Goal: Task Accomplishment & Management: Manage account settings

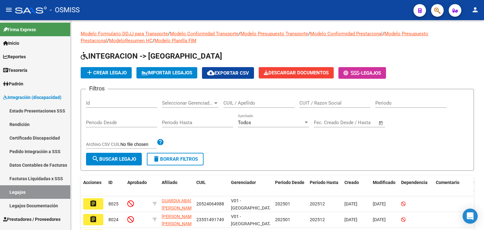
scroll to position [13, 0]
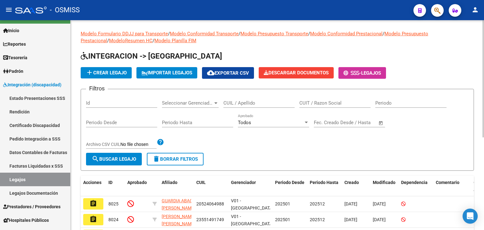
click at [400, 126] on div "Filtros Id Seleccionar Gerenciador Seleccionar Gerenciador CUIL / Apellido CUIT…" at bounding box center [277, 123] width 383 height 59
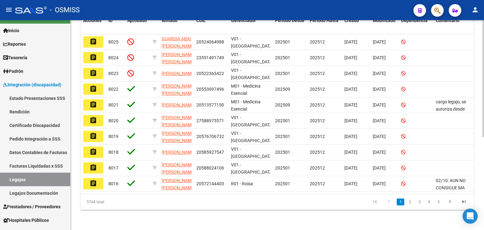
scroll to position [166, 0]
click at [453, 201] on icon "go to next page" at bounding box center [450, 203] width 8 height 8
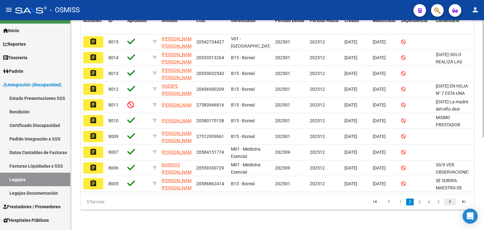
click at [453, 201] on icon "go to next page" at bounding box center [450, 203] width 8 height 8
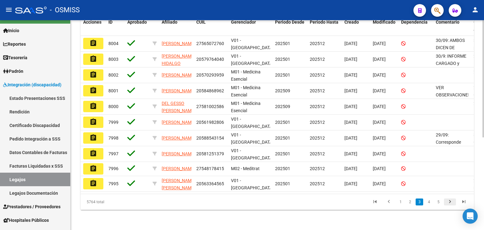
click at [453, 201] on icon "go to next page" at bounding box center [450, 203] width 8 height 8
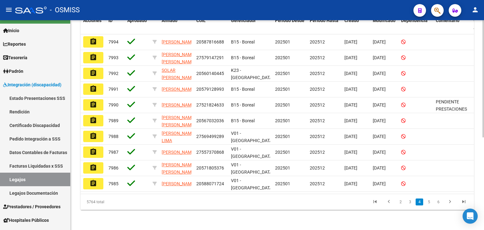
scroll to position [0, 0]
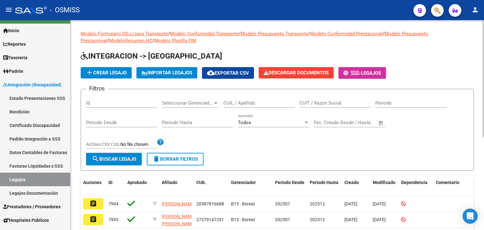
click at [483, 36] on div at bounding box center [484, 125] width 2 height 210
click at [235, 106] on div "CUIL / Apellido" at bounding box center [259, 101] width 71 height 14
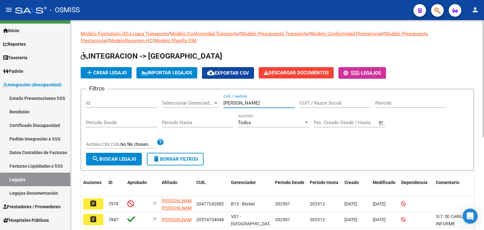
type input "[PERSON_NAME]"
click at [210, 99] on div "Seleccionar Gerenciador Seleccionar Gerenciador" at bounding box center [190, 101] width 57 height 14
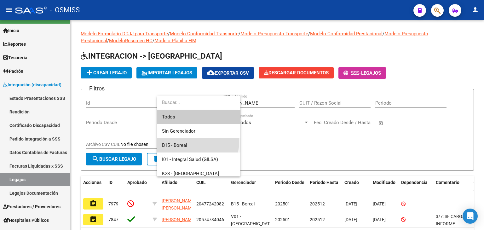
click at [192, 142] on span "B15 - Boreal" at bounding box center [198, 145] width 73 height 14
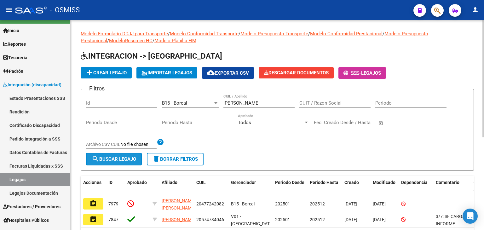
click at [116, 160] on span "search Buscar Legajo" at bounding box center [114, 159] width 44 height 6
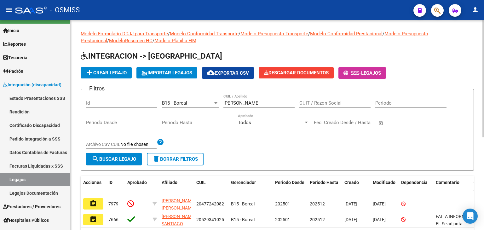
click at [361, 146] on div "Filtros Id B15 - Boreal Seleccionar Gerenciador [PERSON_NAME] CUIL / Apellido C…" at bounding box center [277, 123] width 383 height 59
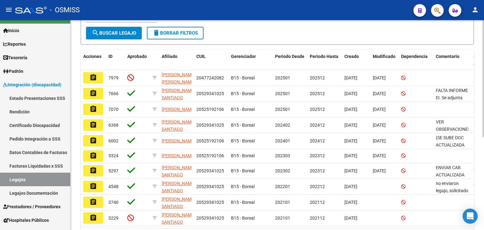
scroll to position [139, 0]
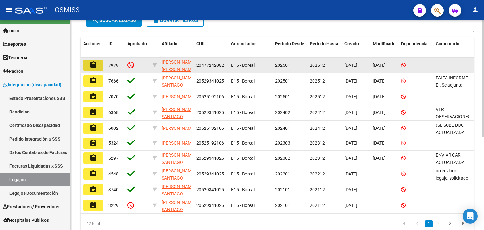
click at [92, 62] on mat-icon "assignment" at bounding box center [94, 65] width 8 height 8
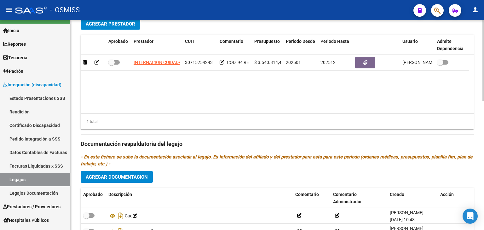
scroll to position [265, 0]
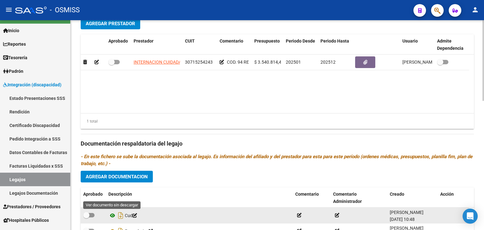
click at [111, 214] on icon at bounding box center [112, 216] width 8 height 8
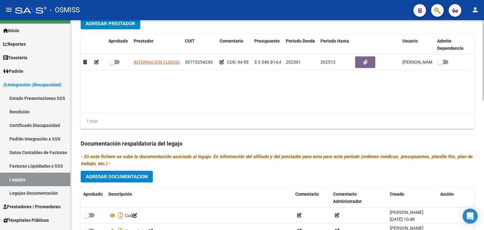
click at [183, 113] on datatable-body "INTERNACION CUIDADA S.A. 30715254243 COD. 94 REHABILITACION- INTERNACION $ 3.54…" at bounding box center [277, 84] width 393 height 59
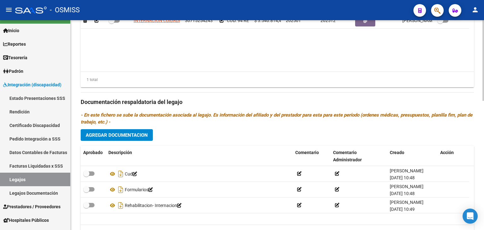
scroll to position [315, 0]
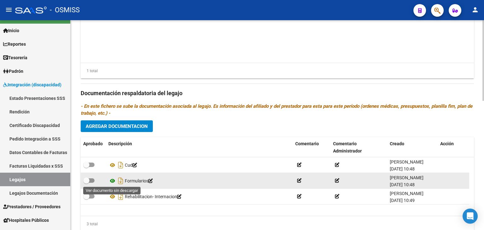
click at [112, 179] on icon at bounding box center [112, 181] width 8 height 8
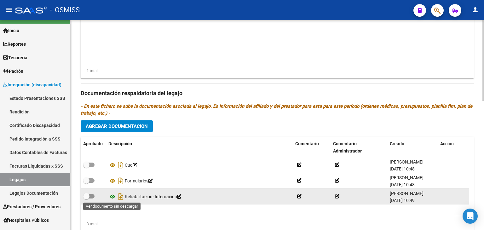
click at [113, 196] on icon at bounding box center [112, 197] width 8 height 8
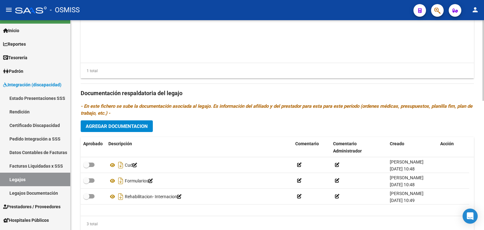
click at [299, 36] on datatable-body "INTERNACION CUIDADA S.A. 30715254243 COD. 94 REHABILITACION- INTERNACION $ 3.54…" at bounding box center [277, 33] width 393 height 59
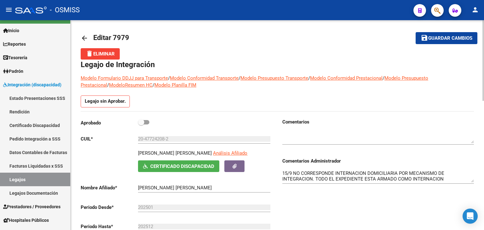
scroll to position [0, 0]
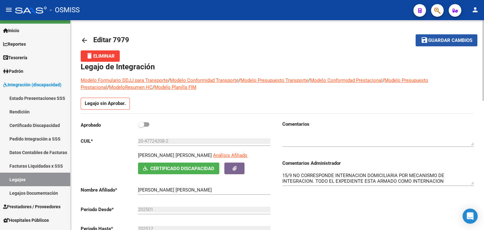
click at [437, 42] on span "Guardar cambios" at bounding box center [450, 41] width 44 height 6
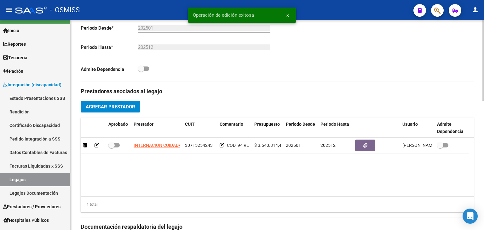
scroll to position [189, 0]
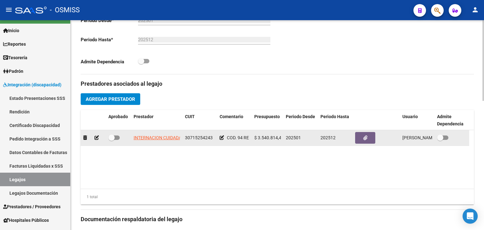
click at [199, 140] on div "30715254243" at bounding box center [200, 137] width 30 height 7
drag, startPoint x: 199, startPoint y: 140, endPoint x: 201, endPoint y: 137, distance: 4.2
click at [201, 137] on div "30715254243" at bounding box center [200, 137] width 30 height 7
copy span "30715254243"
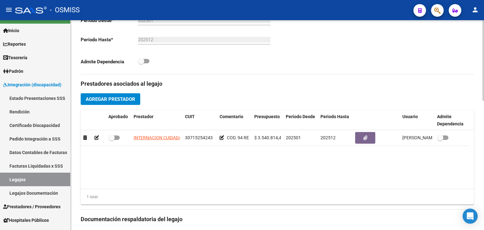
click at [246, 81] on h3 "Prestadores asociados al legajo" at bounding box center [277, 83] width 393 height 9
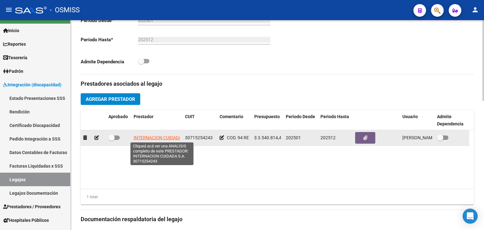
click at [150, 136] on span "INTERNACION CUIDADA S.A." at bounding box center [162, 137] width 57 height 5
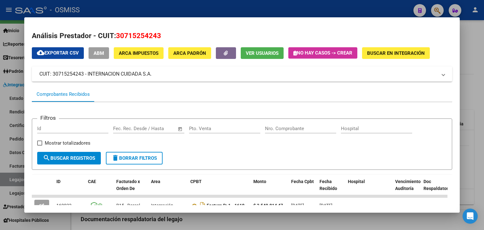
click at [306, 163] on form "Filtros Id Fecha inicio – Fecha fin Fec. Rec. Desde / Hasta Pto. Venta Nro. Com…" at bounding box center [242, 144] width 421 height 51
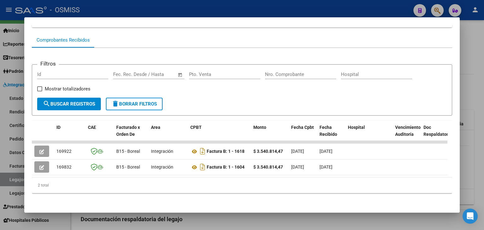
scroll to position [59, 0]
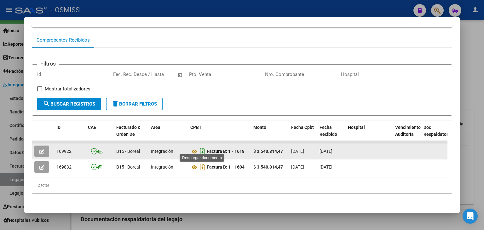
click at [204, 148] on icon "Descargar documento" at bounding box center [203, 151] width 8 height 10
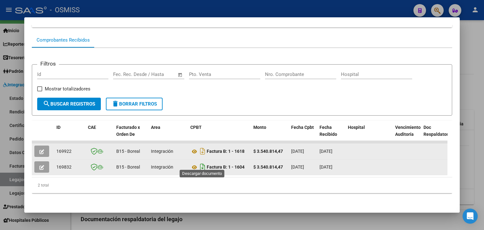
click at [203, 164] on icon "Descargar documento" at bounding box center [203, 167] width 8 height 10
click at [223, 220] on div at bounding box center [242, 115] width 484 height 230
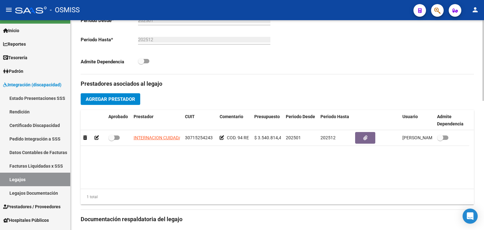
click at [199, 166] on datatable-body "INTERNACION CUIDADA S.A. 30715254243 COD. 94 REHABILITACION- INTERNACION $ 3.54…" at bounding box center [277, 159] width 393 height 59
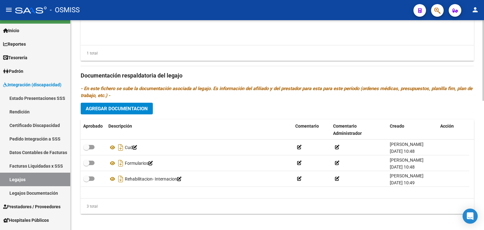
scroll to position [337, 0]
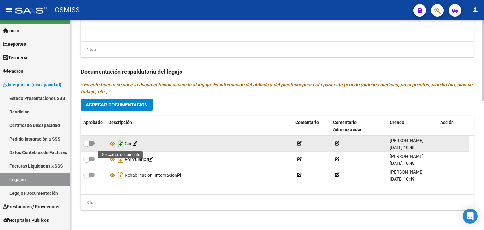
click at [119, 143] on icon "Descargar documento" at bounding box center [121, 144] width 8 height 10
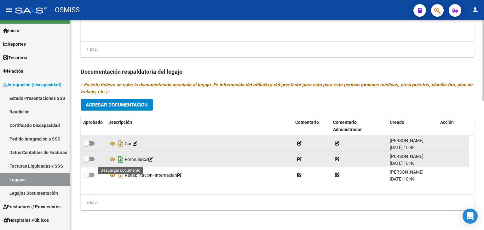
click at [119, 156] on icon "Descargar documento" at bounding box center [121, 159] width 8 height 10
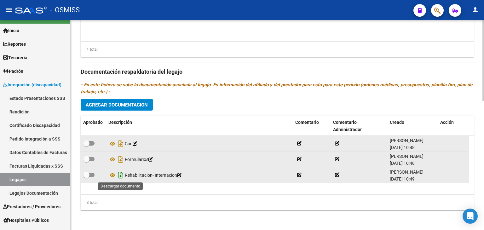
click at [121, 173] on icon "Descargar documento" at bounding box center [121, 175] width 8 height 10
click at [308, 27] on datatable-body "INTERNACION CUIDADA S.A. 30715254243 COD. 94 REHABILITACION- INTERNACION $ 3.54…" at bounding box center [277, 12] width 393 height 59
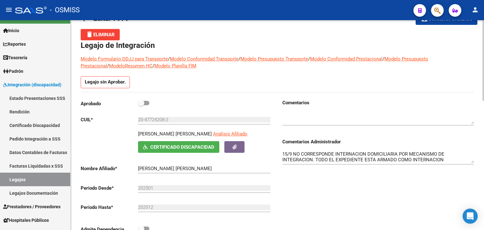
scroll to position [0, 0]
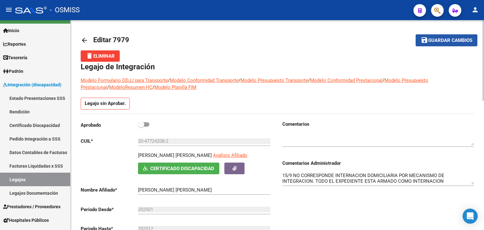
click at [442, 42] on span "Guardar cambios" at bounding box center [450, 41] width 44 height 6
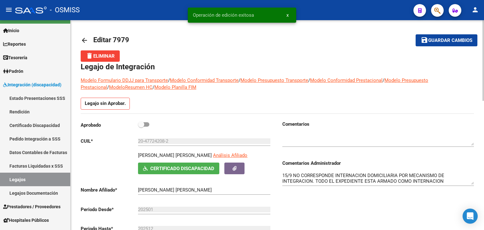
click at [322, 154] on div "Comentarios Administrador 15/9 NO CORRESPONDE INTERNACION DOMICILIARIA POR MECA…" at bounding box center [379, 172] width 192 height 39
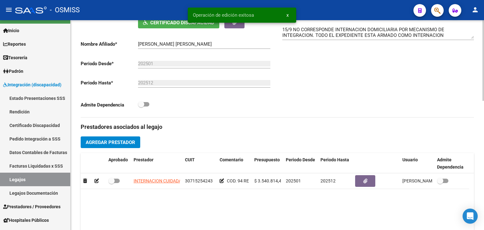
scroll to position [164, 0]
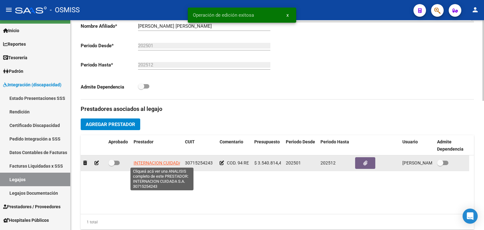
click at [170, 163] on span "INTERNACION CUIDADA S.A." at bounding box center [162, 162] width 57 height 5
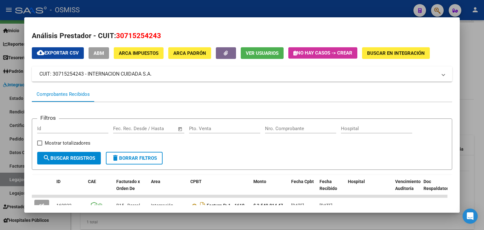
click at [264, 152] on form "Filtros Id Fecha inicio – Fecha fin Fec. Rec. Desde / Hasta Pto. Venta Nro. Com…" at bounding box center [242, 144] width 421 height 51
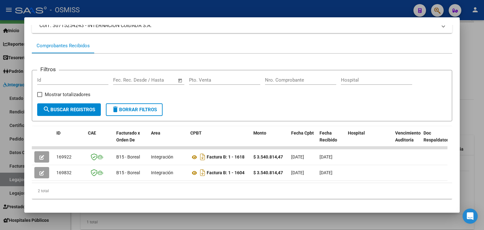
scroll to position [59, 0]
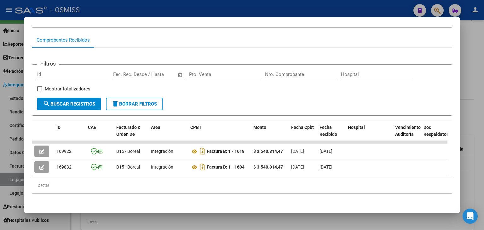
click at [154, 220] on div at bounding box center [242, 115] width 484 height 230
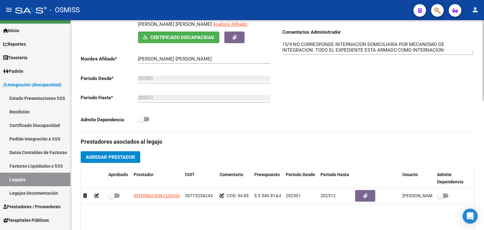
scroll to position [101, 0]
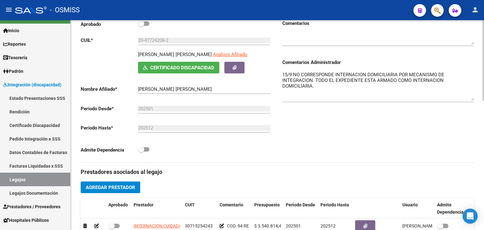
drag, startPoint x: 474, startPoint y: 84, endPoint x: 483, endPoint y: 98, distance: 16.8
click at [483, 98] on div "arrow_back Editar 7979 save Guardar cambios delete Eliminar Legajo de Integraci…" at bounding box center [278, 192] width 415 height 547
drag, startPoint x: 326, startPoint y: 88, endPoint x: 316, endPoint y: 78, distance: 13.8
click at [316, 78] on textarea "15/9 NO CORRESPONDE INTERNACION DOMICILIARIA POR MECANISMO DE INTEGRACION. TODO…" at bounding box center [379, 86] width 192 height 30
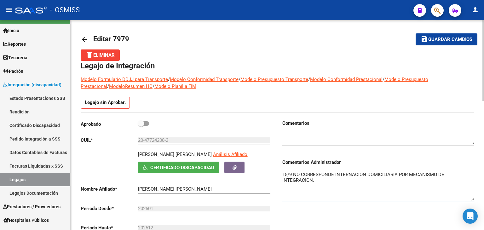
scroll to position [0, 0]
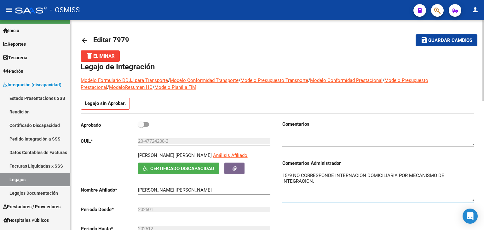
type textarea "15/9 NO CORRESPONDE INTERNACION DOMICILIARIA POR MECANISMO DE INTEGRACION."
click at [465, 39] on span "Guardar cambios" at bounding box center [450, 41] width 44 height 6
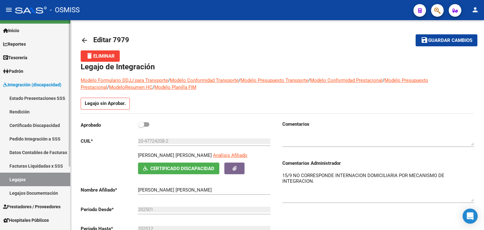
click at [39, 175] on link "Legajos" at bounding box center [35, 180] width 70 height 14
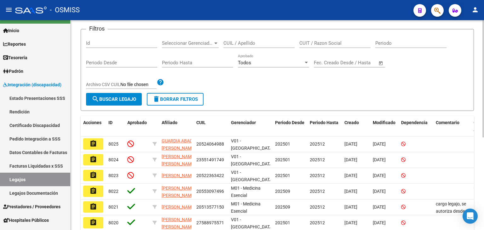
scroll to position [126, 0]
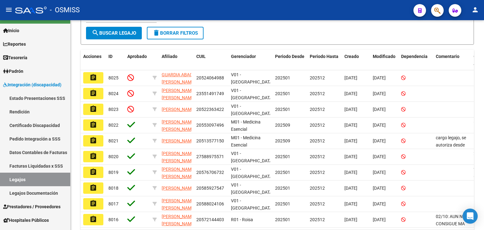
click at [97, 108] on button "assignment" at bounding box center [93, 109] width 20 height 11
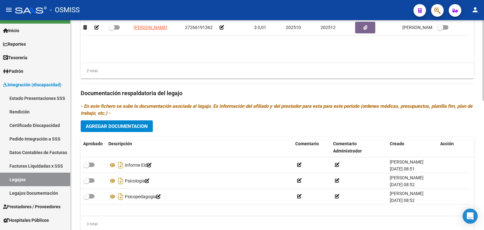
scroll to position [337, 0]
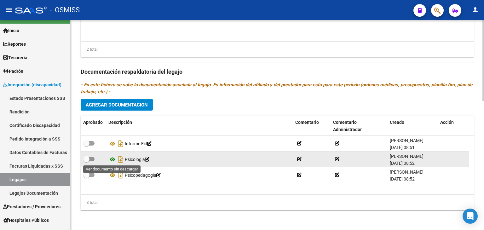
click at [114, 160] on icon at bounding box center [112, 160] width 8 height 8
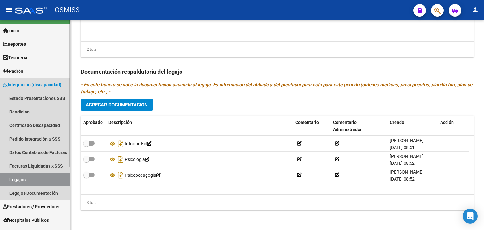
click at [24, 178] on link "Legajos" at bounding box center [35, 180] width 70 height 14
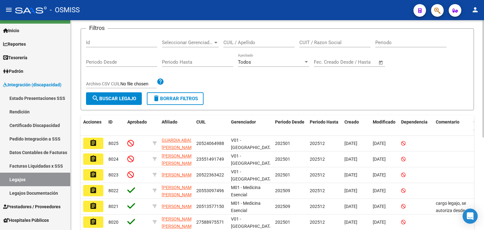
scroll to position [63, 0]
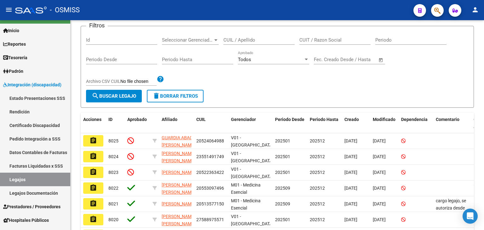
drag, startPoint x: 95, startPoint y: 160, endPoint x: 101, endPoint y: 157, distance: 7.1
click at [95, 160] on button "assignment" at bounding box center [93, 156] width 20 height 11
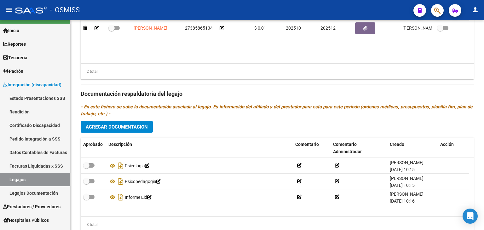
scroll to position [315, 0]
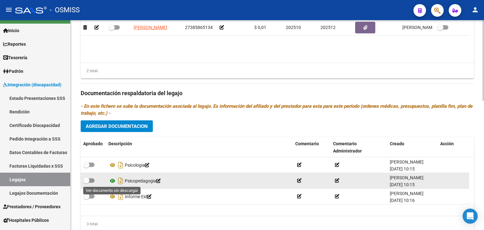
click at [112, 180] on icon at bounding box center [112, 181] width 8 height 8
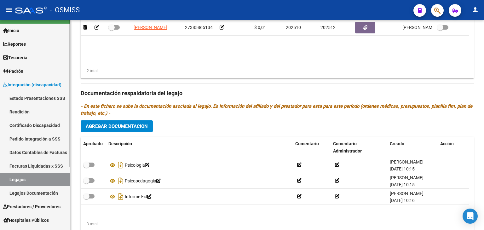
click at [25, 176] on link "Legajos" at bounding box center [35, 180] width 70 height 14
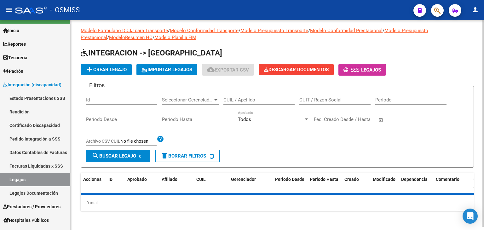
scroll to position [166, 0]
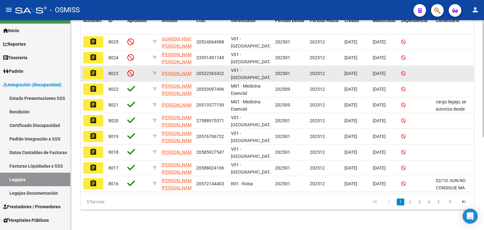
click at [98, 69] on button "assignment" at bounding box center [93, 73] width 20 height 11
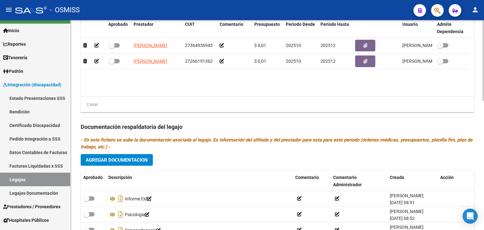
scroll to position [315, 0]
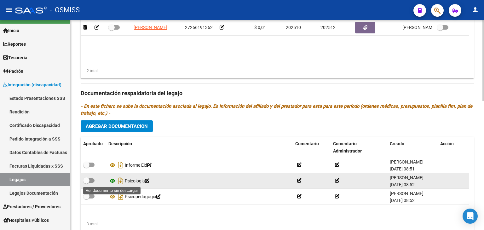
click at [113, 182] on icon at bounding box center [112, 181] width 8 height 8
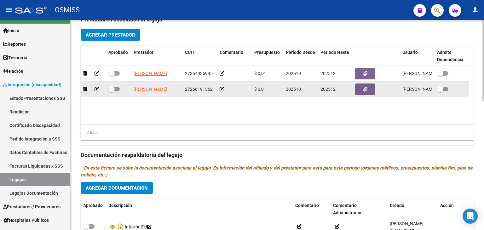
scroll to position [252, 0]
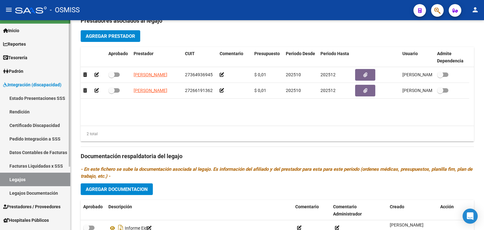
drag, startPoint x: 29, startPoint y: 178, endPoint x: 35, endPoint y: 173, distance: 7.7
click at [29, 178] on link "Legajos" at bounding box center [35, 180] width 70 height 14
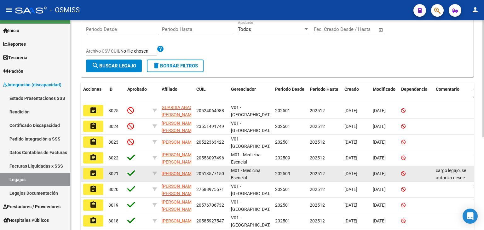
scroll to position [40, 0]
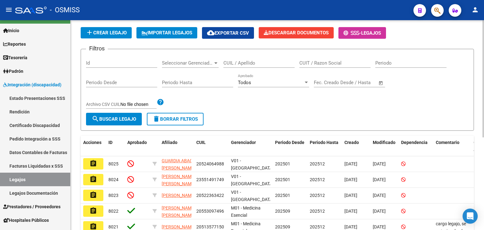
click at [253, 65] on input "CUIL / Apellido" at bounding box center [259, 63] width 71 height 6
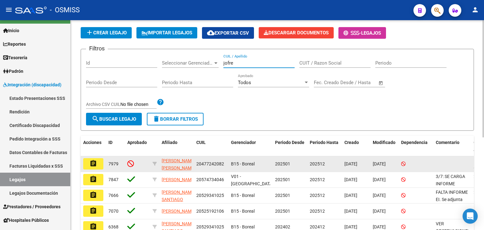
type input "jofre"
click at [97, 162] on button "assignment" at bounding box center [93, 163] width 20 height 11
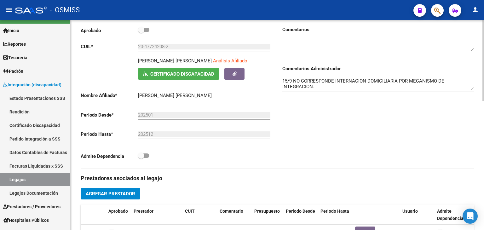
scroll to position [189, 0]
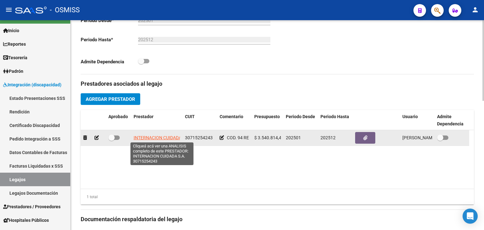
click at [165, 137] on span "INTERNACION CUIDADA S.A." at bounding box center [162, 137] width 57 height 5
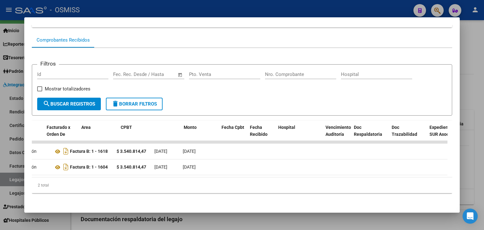
scroll to position [0, 0]
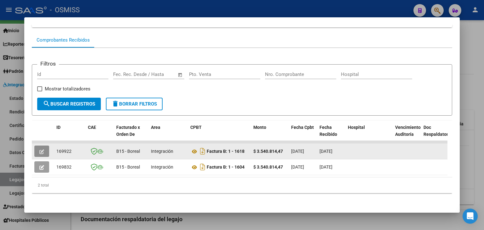
click at [44, 147] on button "button" at bounding box center [41, 151] width 15 height 11
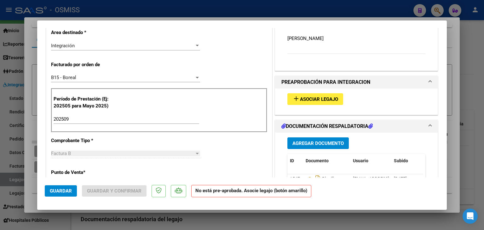
scroll to position [189, 0]
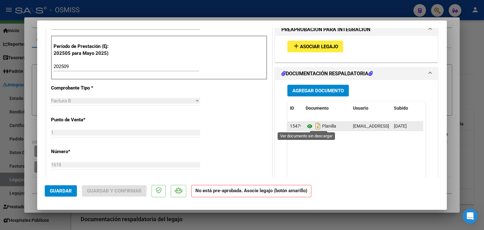
click at [308, 124] on icon at bounding box center [310, 127] width 8 height 8
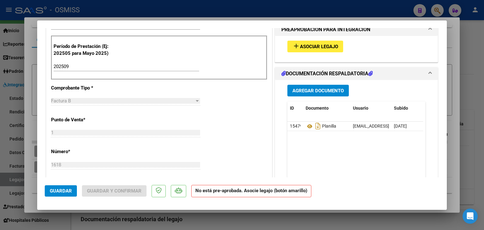
click at [478, 159] on div at bounding box center [242, 115] width 484 height 230
type input "$ 0,00"
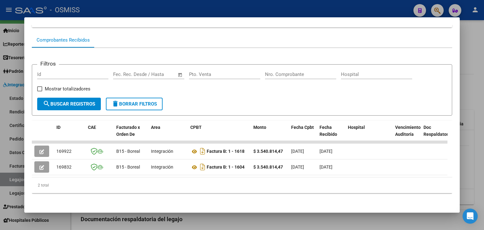
click at [474, 155] on div at bounding box center [242, 115] width 484 height 230
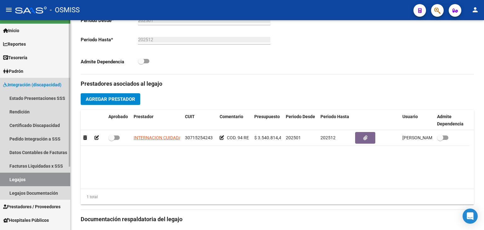
click at [41, 178] on link "Legajos" at bounding box center [35, 180] width 70 height 14
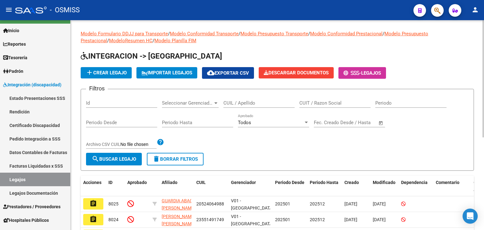
click at [246, 109] on div "CUIL / Apellido" at bounding box center [259, 104] width 71 height 20
click at [247, 105] on input "CUIL / Apellido" at bounding box center [259, 103] width 71 height 6
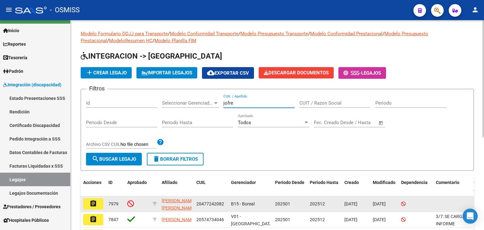
type input "jofre"
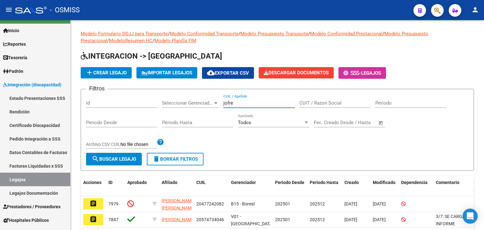
click at [94, 200] on mat-icon "assignment" at bounding box center [94, 204] width 8 height 8
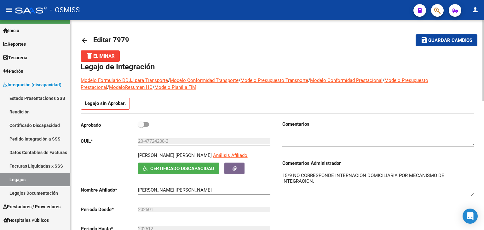
drag, startPoint x: 472, startPoint y: 183, endPoint x: 474, endPoint y: 195, distance: 11.9
click at [357, 184] on textarea "15/9 NO CORRESPONDE INTERNACION DOMICILIARIA POR MECANISMO DE INTEGRACION." at bounding box center [379, 184] width 192 height 24
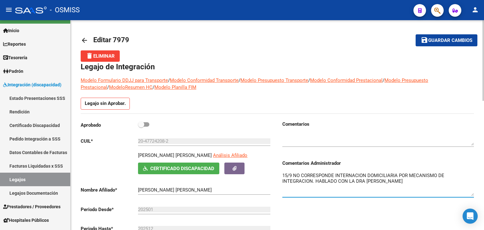
click at [322, 181] on textarea "15/9 NO CORRESPONDE INTERNACION DOMICILIARIA POR MECANISMO DE INTEGRACION. HABL…" at bounding box center [379, 184] width 192 height 24
click at [438, 43] on span "Guardar cambios" at bounding box center [450, 41] width 44 height 6
click at [341, 180] on textarea "15/9 NO CORRESPONDE INTERNACION DOMICILIARIA POR MECANISMO DE INTEGRACION. CONS…" at bounding box center [379, 184] width 192 height 24
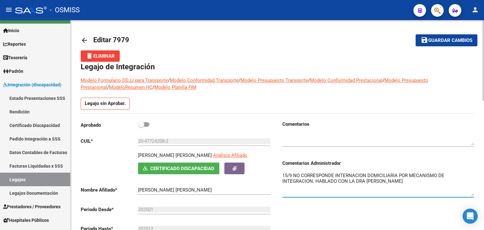
click at [409, 185] on textarea "15/9 NO CORRESPONDE INTERNACION DOMICILIARIA POR MECANISMO DE INTEGRACION. HABL…" at bounding box center [379, 184] width 192 height 24
click at [283, 174] on textarea "15/9 NO CORRESPONDE INTERNACION DOMICILIARIA POR MECANISMO DE INTEGRACION. HABL…" at bounding box center [379, 184] width 192 height 24
type textarea "13/10 -15/9 NO CORRESPONDE INTERNACION DOMICILIARIA POR MECANISMO DE INTEGRACIO…"
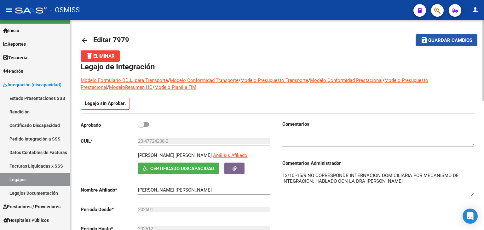
click at [443, 44] on button "save Guardar cambios" at bounding box center [447, 40] width 62 height 12
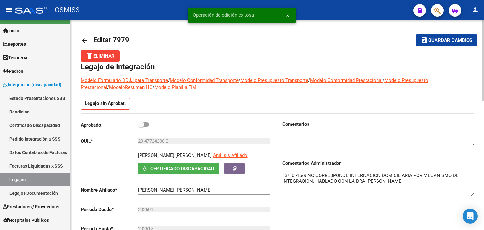
scroll to position [63, 0]
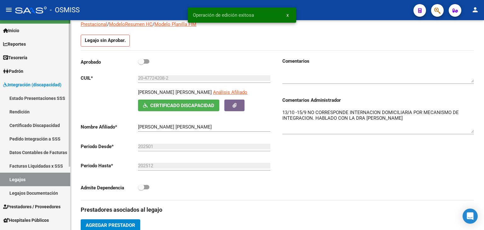
drag, startPoint x: 48, startPoint y: 179, endPoint x: 51, endPoint y: 170, distance: 10.0
click at [48, 179] on link "Legajos" at bounding box center [35, 180] width 70 height 14
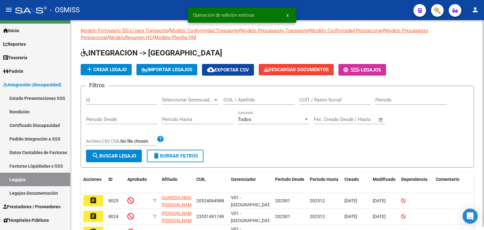
scroll to position [63, 0]
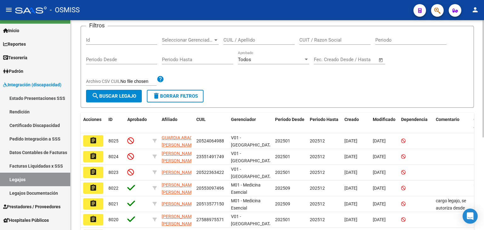
click at [259, 41] on input "CUIL / Apellido" at bounding box center [259, 40] width 71 height 6
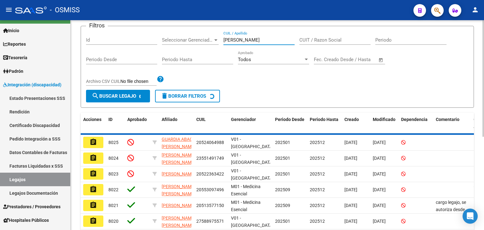
scroll to position [55, 0]
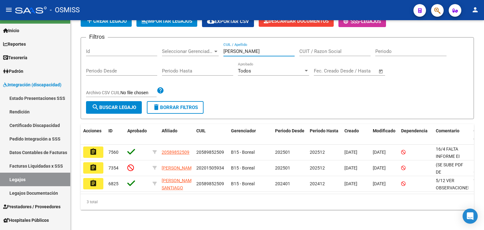
type input "[PERSON_NAME]"
click at [93, 164] on mat-icon "assignment" at bounding box center [94, 168] width 8 height 8
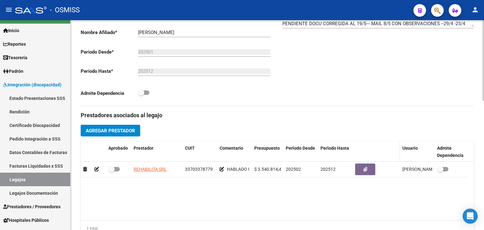
scroll to position [63, 0]
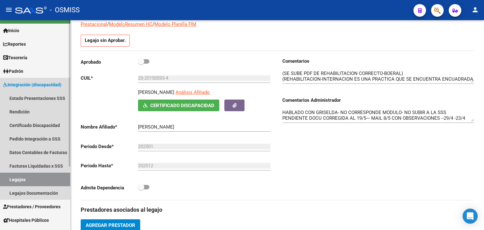
drag, startPoint x: 31, startPoint y: 178, endPoint x: 39, endPoint y: 177, distance: 8.0
click at [32, 178] on link "Legajos" at bounding box center [35, 180] width 70 height 14
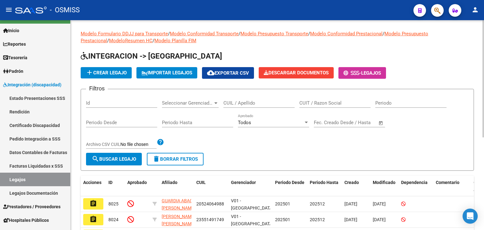
click at [252, 98] on div "CUIL / Apellido" at bounding box center [259, 101] width 71 height 14
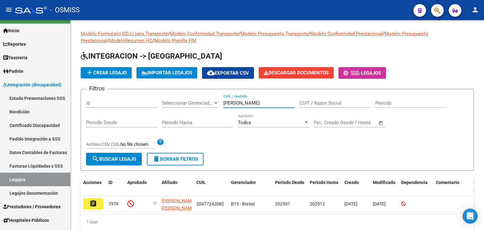
type input "[PERSON_NAME]"
click at [95, 201] on mat-icon "assignment" at bounding box center [94, 204] width 8 height 8
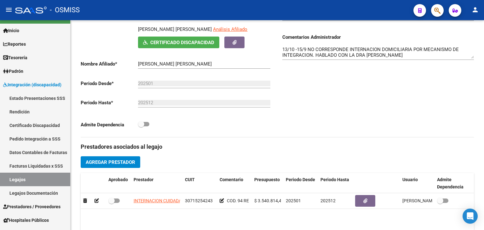
scroll to position [189, 0]
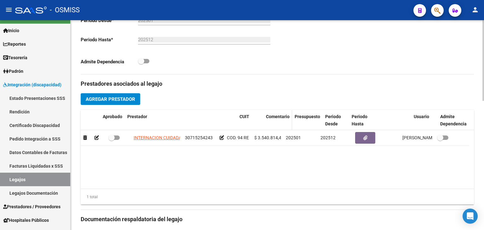
drag, startPoint x: 182, startPoint y: 121, endPoint x: 283, endPoint y: 121, distance: 101.5
click at [283, 121] on div "Aprobado Prestador CUIT Comentario Presupuesto Periodo Desde Periodo Hasta Usua…" at bounding box center [275, 120] width 389 height 21
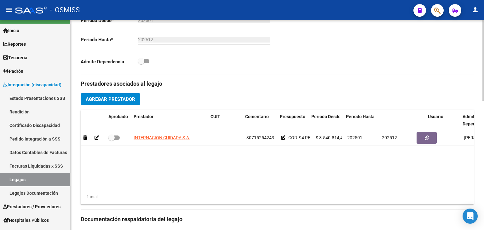
drag, startPoint x: 242, startPoint y: 119, endPoint x: 203, endPoint y: 120, distance: 38.5
click at [205, 120] on span at bounding box center [206, 120] width 3 height 21
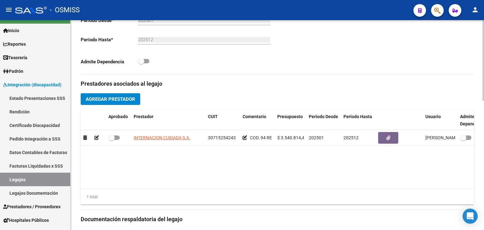
click at [201, 159] on datatable-body "INTERNACION CUIDADA S.A. 30715254243 COD. 94 REHABILITACION- INTERNACION $ 3.54…" at bounding box center [277, 159] width 393 height 59
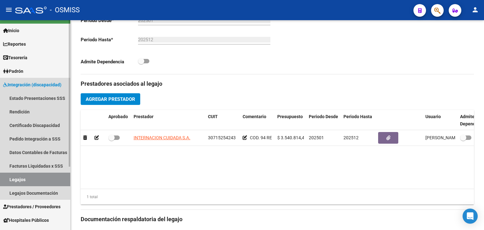
click at [44, 178] on link "Legajos" at bounding box center [35, 180] width 70 height 14
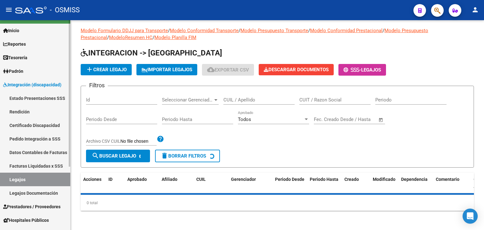
scroll to position [166, 0]
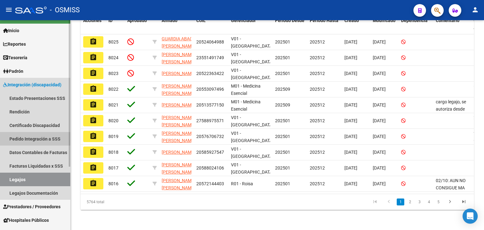
click at [19, 134] on link "Pedido Integración a SSS" at bounding box center [35, 139] width 70 height 14
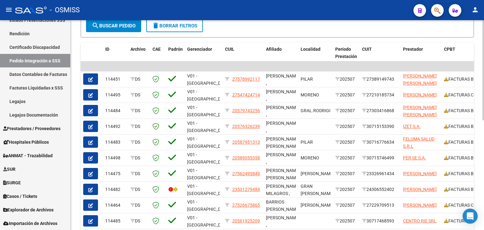
scroll to position [230, 0]
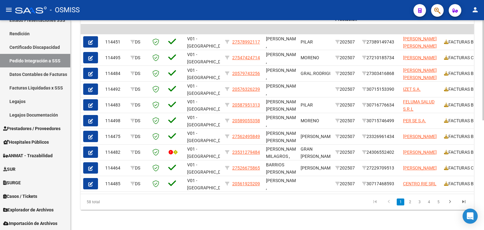
click at [484, 228] on div at bounding box center [484, 125] width 2 height 210
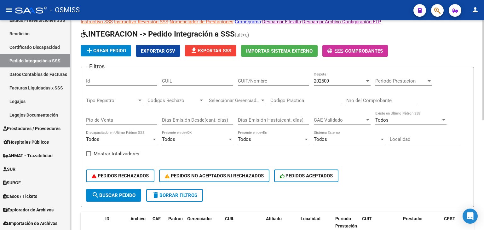
click at [484, 43] on div at bounding box center [484, 125] width 2 height 210
click at [385, 77] on div "Periodo Prestacion Periodo Prestacion" at bounding box center [404, 79] width 57 height 14
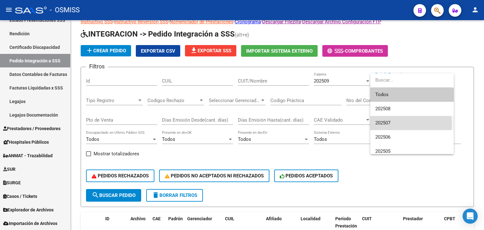
click at [391, 124] on span "202507" at bounding box center [412, 123] width 73 height 14
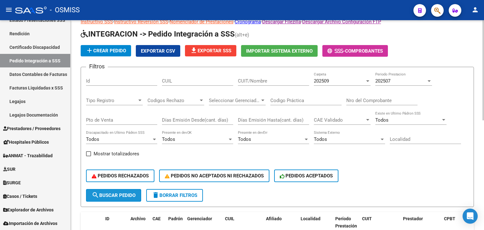
click at [134, 191] on button "search Buscar Pedido" at bounding box center [113, 195] width 55 height 13
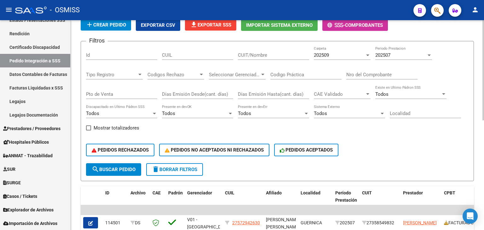
scroll to position [0, 0]
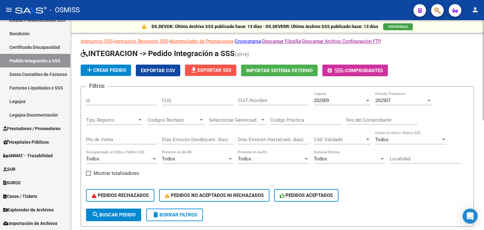
click at [215, 69] on span "file_download Exportar SSS" at bounding box center [210, 70] width 41 height 6
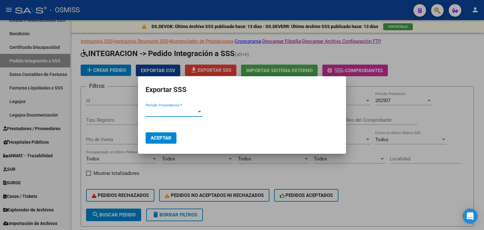
click at [177, 109] on span "Periodo Presentacion *" at bounding box center [171, 112] width 51 height 6
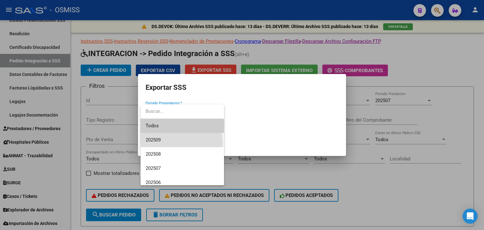
click at [170, 143] on span "202509" at bounding box center [182, 140] width 73 height 14
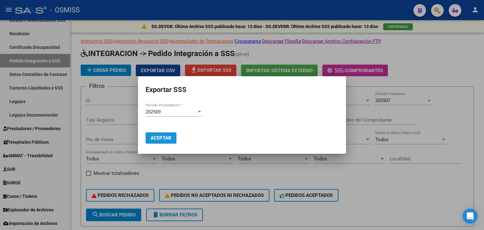
click at [158, 137] on span "Aceptar" at bounding box center [161, 138] width 21 height 6
click at [368, 194] on div at bounding box center [242, 115] width 484 height 230
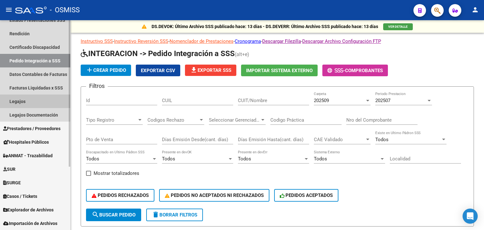
click at [21, 107] on link "Legajos" at bounding box center [35, 102] width 70 height 14
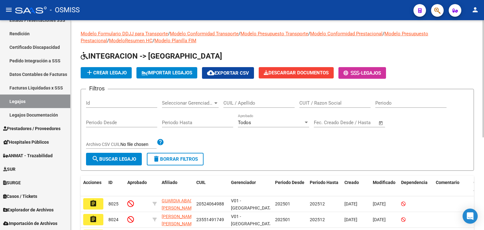
click at [447, 139] on div "Filtros Id Seleccionar Gerenciador Seleccionar Gerenciador CUIL / Apellido CUIT…" at bounding box center [277, 123] width 383 height 59
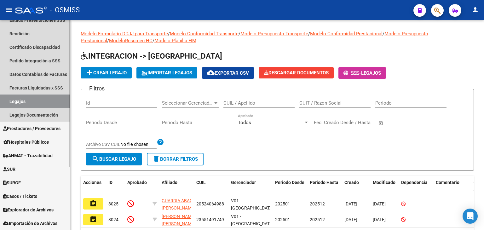
click at [55, 102] on link "Legajos" at bounding box center [35, 102] width 70 height 14
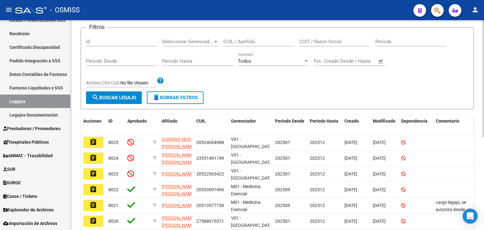
scroll to position [63, 0]
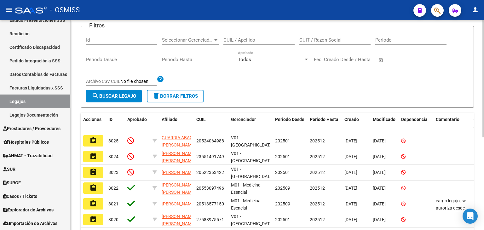
click at [258, 43] on div "CUIL / Apellido" at bounding box center [259, 38] width 71 height 14
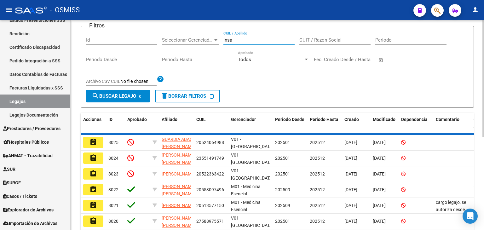
scroll to position [55, 0]
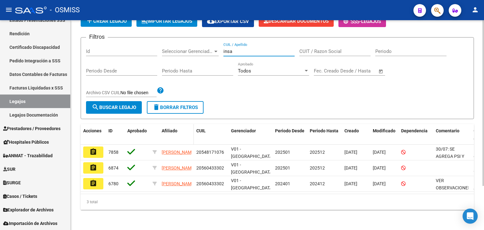
type input "insa"
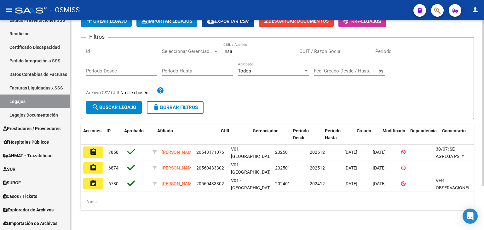
drag, startPoint x: 191, startPoint y: 133, endPoint x: 226, endPoint y: 133, distance: 35.3
click at [226, 133] on div "Acciones ID Aprobado Afiliado CUIL Gerenciador Periodo Desde Periodo Hasta Crea…" at bounding box center [295, 134] width 428 height 21
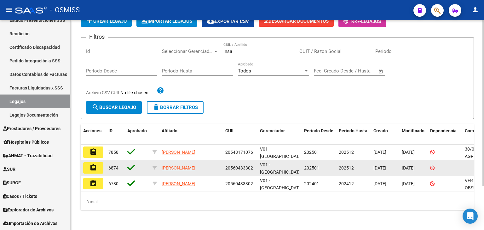
click at [92, 165] on mat-icon "assignment" at bounding box center [94, 168] width 8 height 8
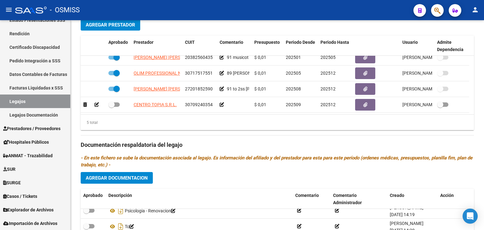
scroll to position [325, 0]
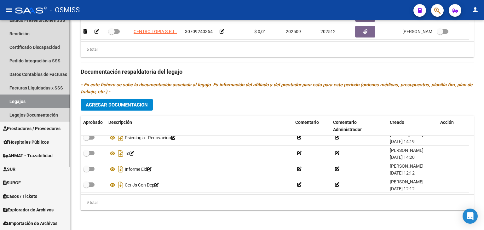
click at [61, 101] on link "Legajos" at bounding box center [35, 102] width 70 height 14
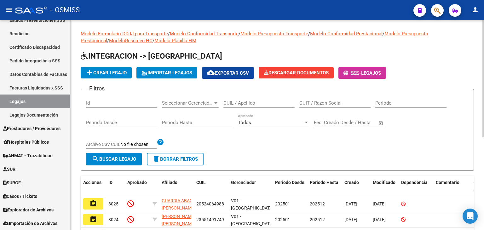
click at [227, 139] on div "Filtros Id Seleccionar Gerenciador Seleccionar Gerenciador CUIL / Apellido CUIT…" at bounding box center [277, 123] width 383 height 59
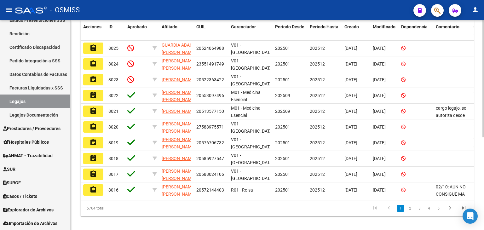
scroll to position [156, 0]
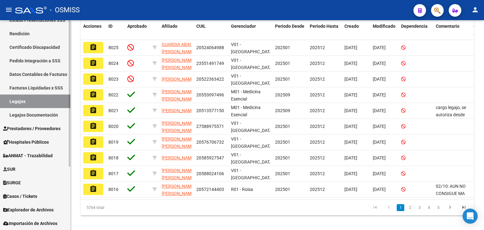
click at [43, 101] on link "Legajos" at bounding box center [35, 102] width 70 height 14
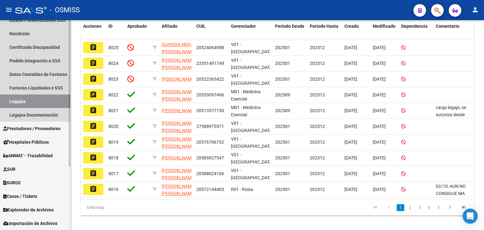
click at [43, 101] on link "Legajos" at bounding box center [35, 102] width 70 height 14
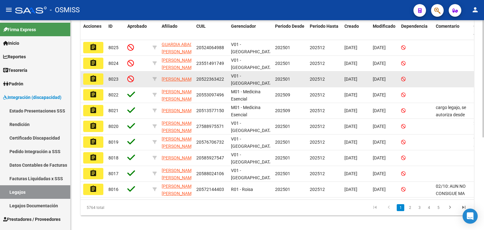
scroll to position [0, 0]
click at [218, 72] on datatable-body-cell "20522363422" at bounding box center [211, 79] width 35 height 15
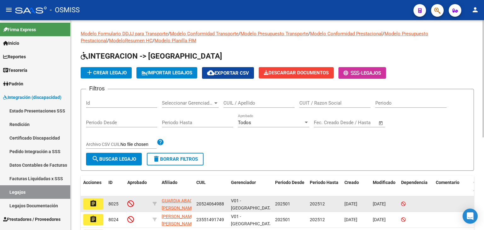
click at [484, 40] on div at bounding box center [484, 125] width 2 height 210
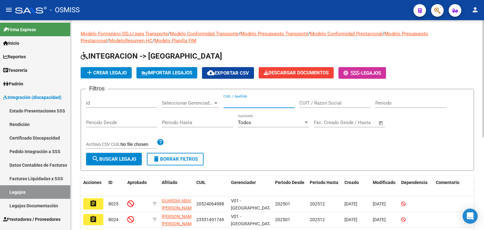
click at [264, 101] on input "CUIL / Apellido" at bounding box center [259, 103] width 71 height 6
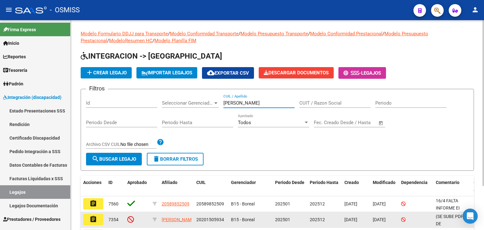
type input "[PERSON_NAME]"
click at [98, 215] on button "assignment" at bounding box center [93, 219] width 20 height 11
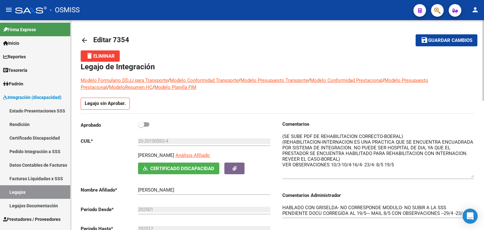
drag, startPoint x: 474, startPoint y: 144, endPoint x: 466, endPoint y: 176, distance: 33.0
click at [466, 176] on textarea at bounding box center [379, 155] width 192 height 45
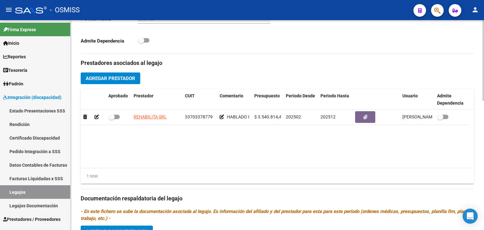
click at [484, 192] on div at bounding box center [484, 125] width 2 height 210
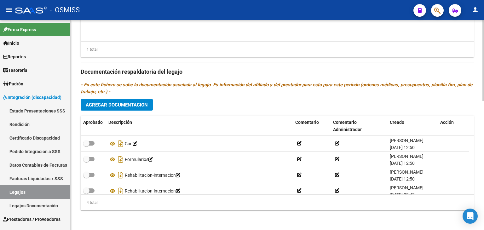
click at [484, 192] on div at bounding box center [484, 125] width 2 height 210
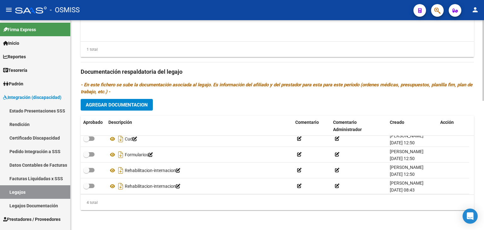
scroll to position [6, 0]
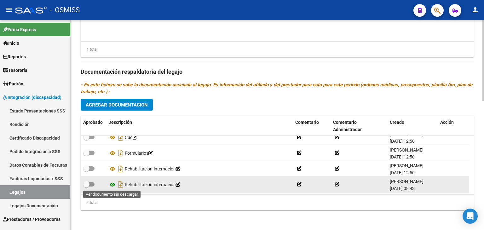
click at [112, 185] on icon at bounding box center [112, 185] width 8 height 8
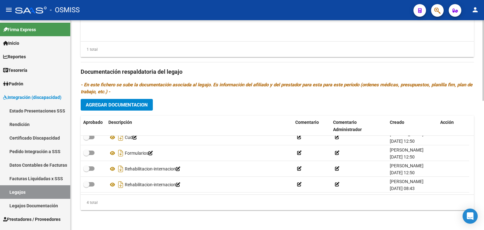
click at [466, 79] on div "Prestadores asociados al legajo Agregar Prestador Aprobado Prestador CUIT Comen…" at bounding box center [277, 71] width 393 height 288
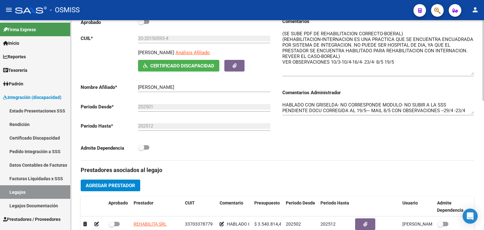
scroll to position [97, 0]
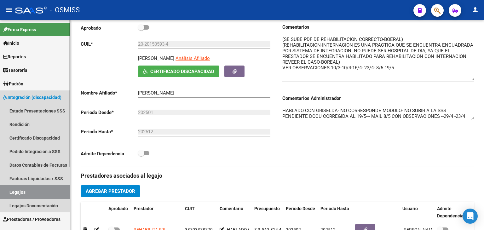
click at [45, 191] on link "Legajos" at bounding box center [35, 192] width 70 height 14
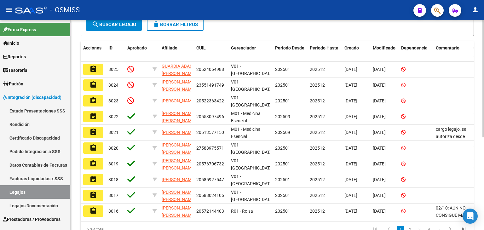
scroll to position [135, 0]
click at [484, 93] on div at bounding box center [484, 125] width 2 height 210
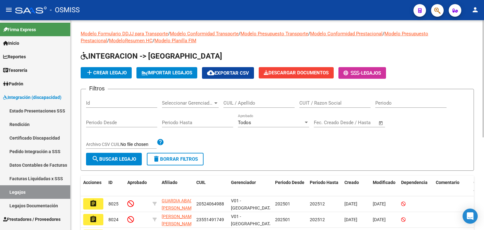
click at [484, 93] on div at bounding box center [484, 78] width 2 height 117
click at [251, 103] on input "CUIL / Apellido" at bounding box center [259, 103] width 71 height 6
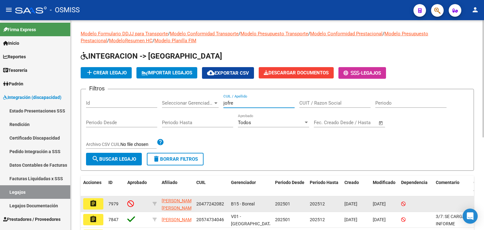
type input "jofre"
click at [89, 200] on button "assignment" at bounding box center [93, 203] width 20 height 11
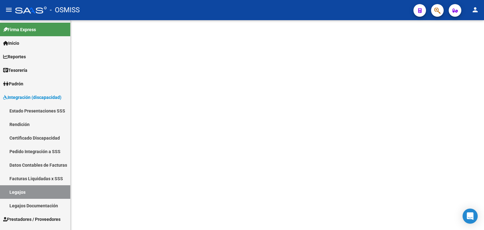
click at [89, 200] on mat-sidenav-content at bounding box center [278, 125] width 414 height 210
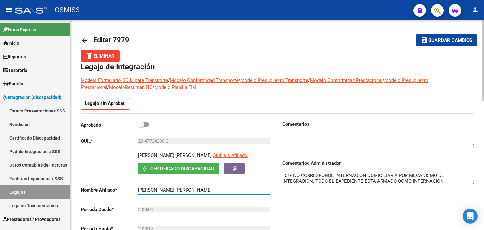
click at [203, 189] on input "[PERSON_NAME] [PERSON_NAME]" at bounding box center [204, 190] width 132 height 6
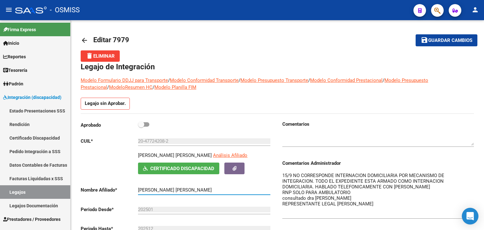
drag, startPoint x: 473, startPoint y: 183, endPoint x: 478, endPoint y: 216, distance: 33.5
click at [478, 216] on body "menu - OSMISS person Firma Express Inicio Calendario SSS Instructivos Contacto …" at bounding box center [242, 115] width 484 height 230
click at [409, 109] on div "Legajo sin Aprobar." at bounding box center [277, 106] width 393 height 16
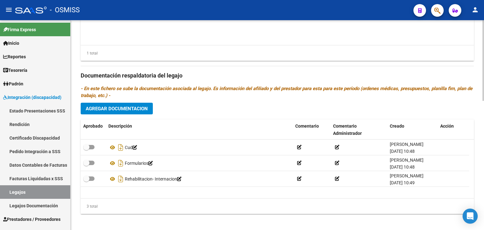
scroll to position [337, 0]
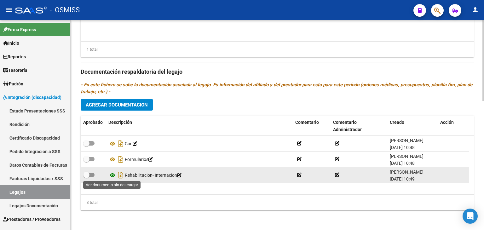
click at [114, 173] on icon at bounding box center [112, 176] width 8 height 8
